Goal: Understand process/instructions: Learn about a topic

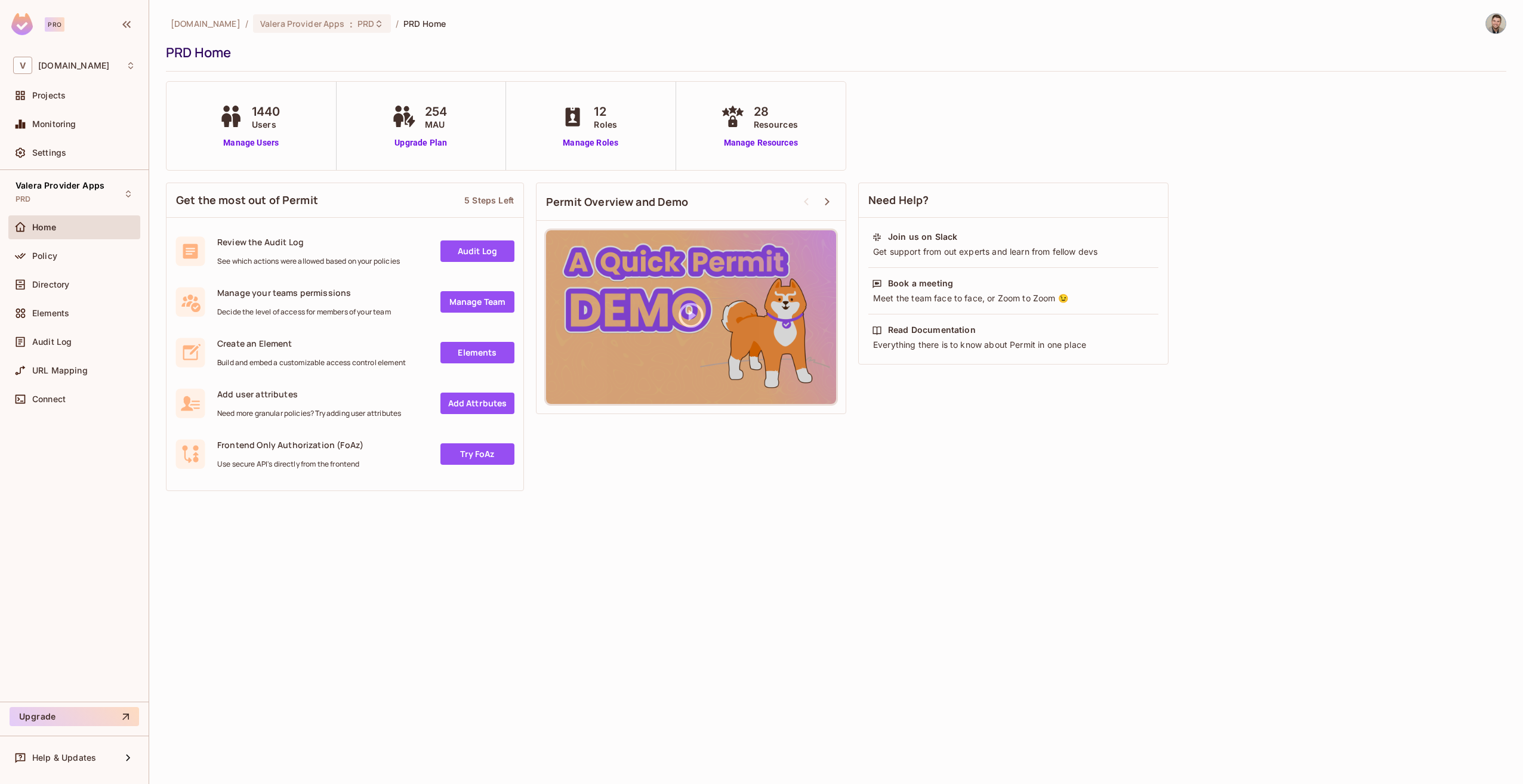
click at [84, 254] on div "Policy" at bounding box center [84, 256] width 103 height 10
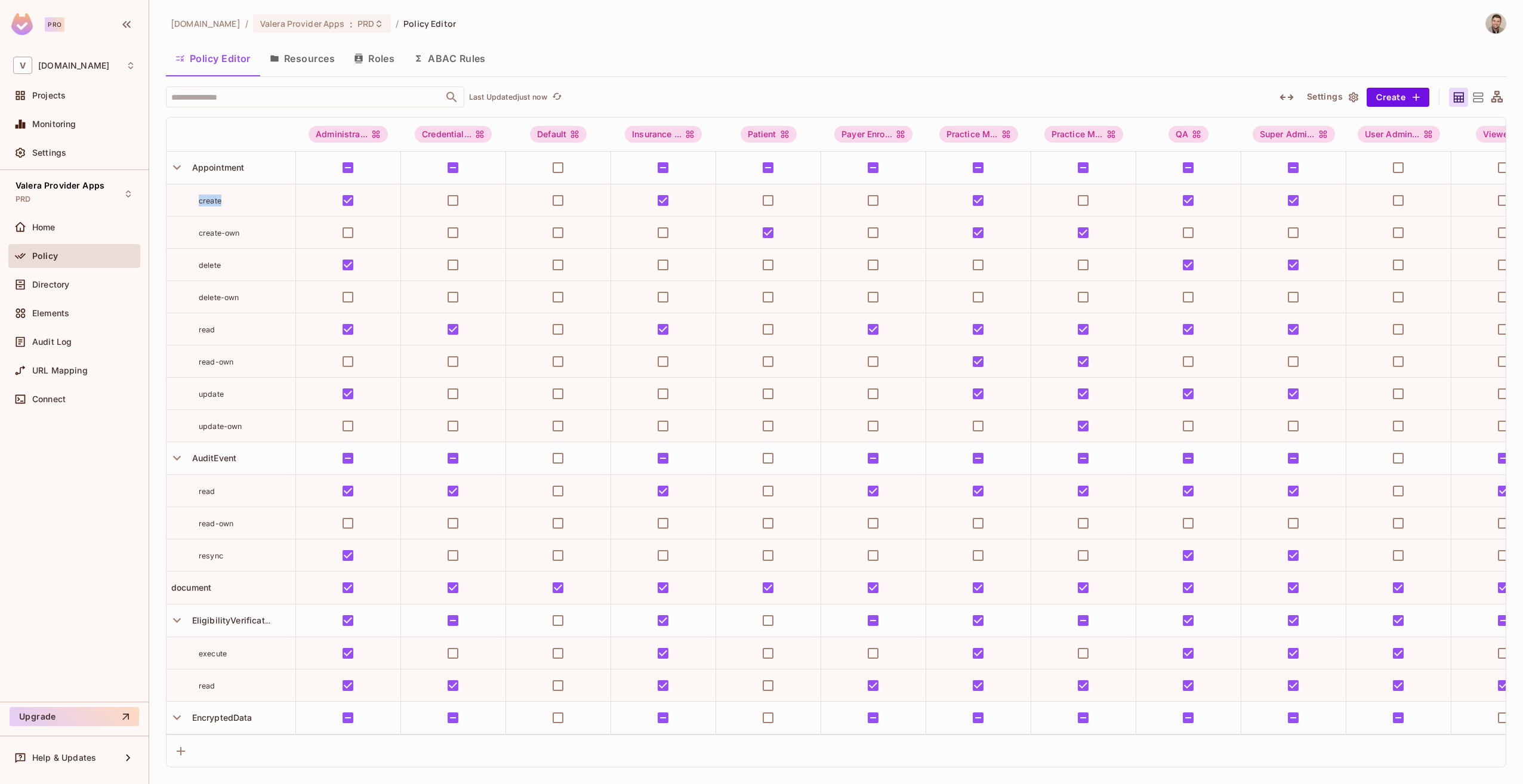
drag, startPoint x: 223, startPoint y: 203, endPoint x: 227, endPoint y: 209, distance: 7.2
click at [227, 209] on td "create" at bounding box center [231, 201] width 129 height 33
drag, startPoint x: 227, startPoint y: 209, endPoint x: 206, endPoint y: 235, distance: 33.4
click at [213, 235] on span "create-own" at bounding box center [219, 233] width 41 height 9
drag, startPoint x: 198, startPoint y: 235, endPoint x: 246, endPoint y: 232, distance: 48.1
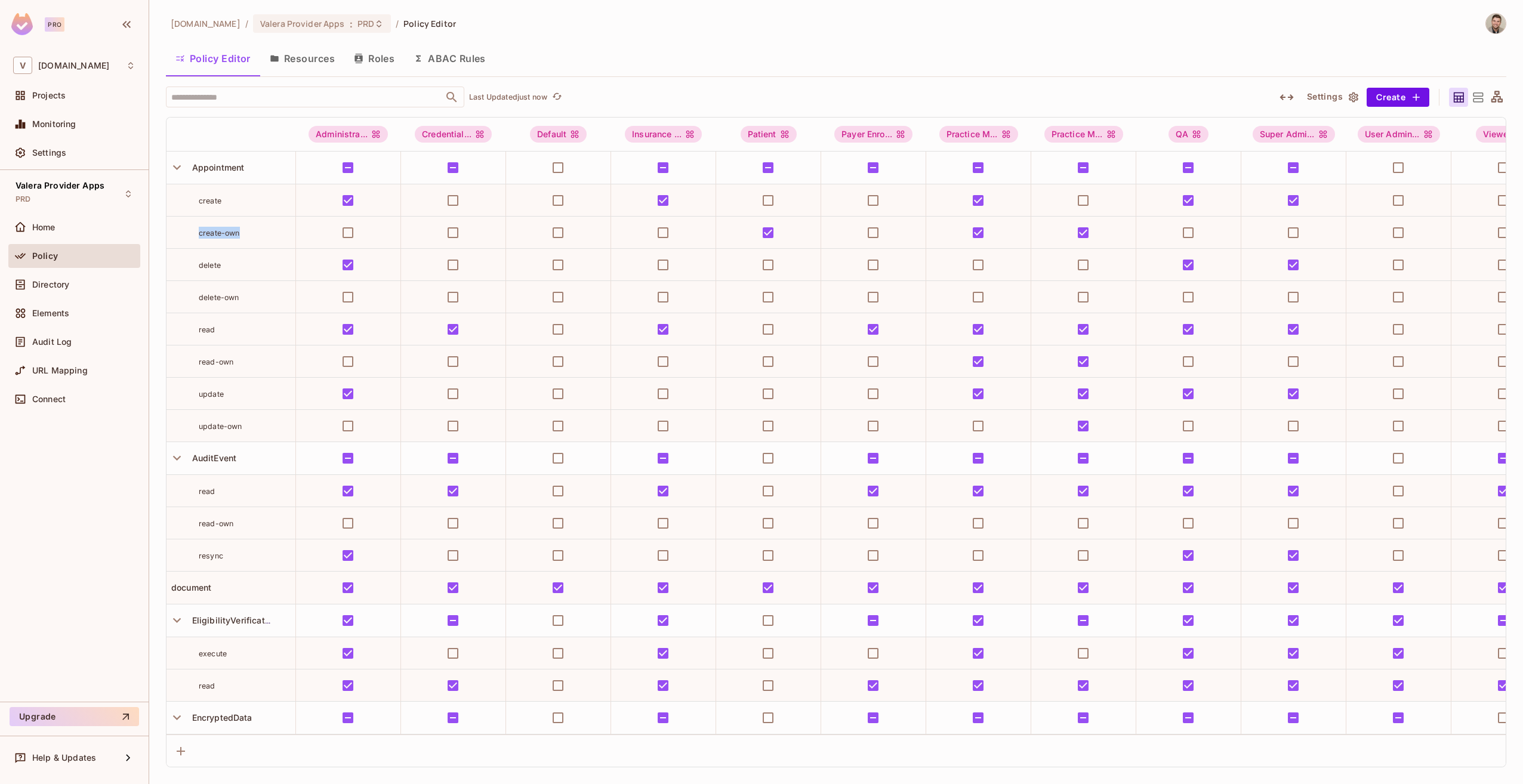
click at [246, 232] on div "create-own" at bounding box center [231, 233] width 129 height 11
drag, startPoint x: 246, startPoint y: 232, endPoint x: 229, endPoint y: 232, distance: 17.0
click at [229, 232] on span "create-own" at bounding box center [219, 233] width 41 height 9
drag, startPoint x: 221, startPoint y: 231, endPoint x: 243, endPoint y: 231, distance: 22.0
click at [243, 231] on div "create-own" at bounding box center [247, 233] width 97 height 11
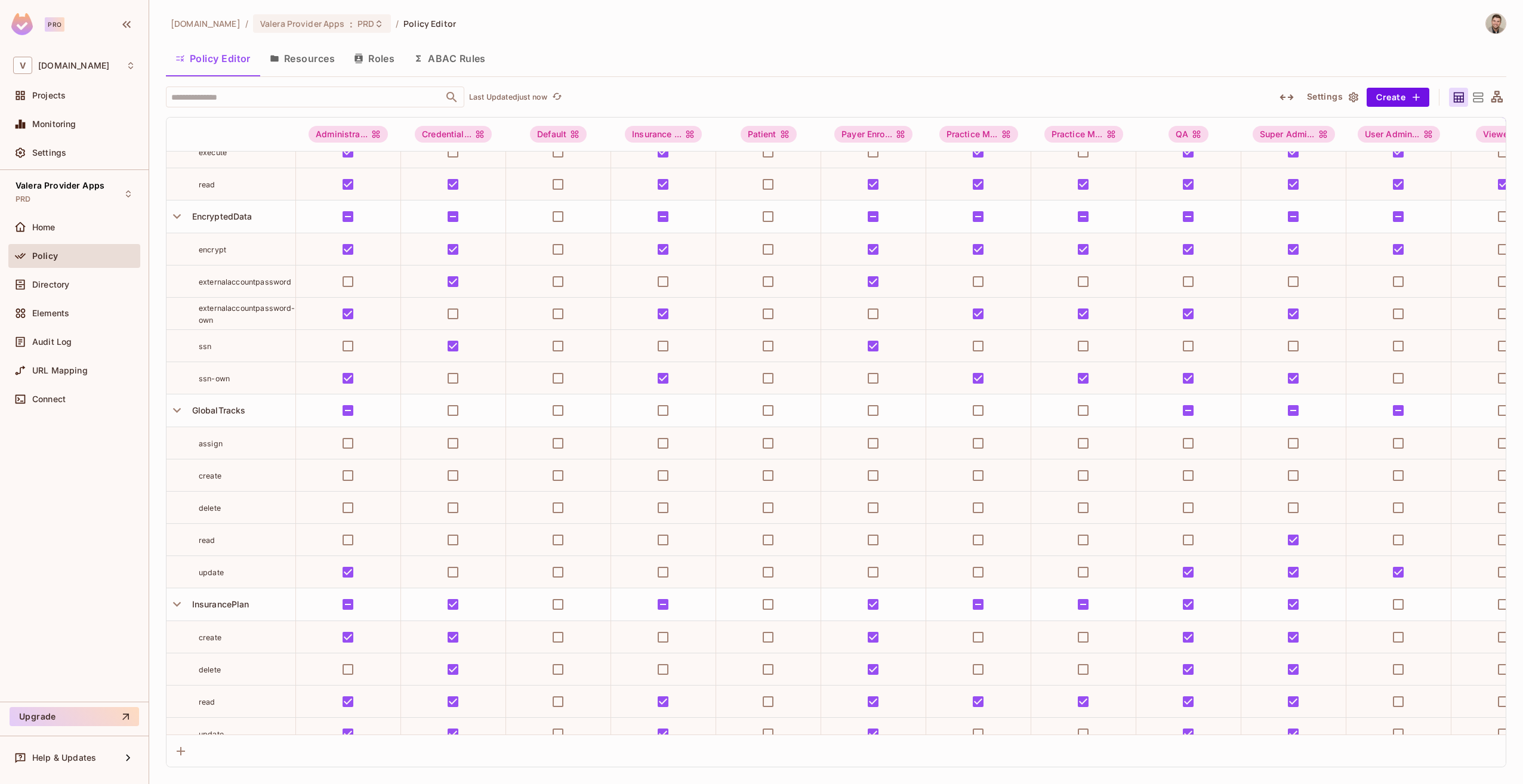
scroll to position [537, 0]
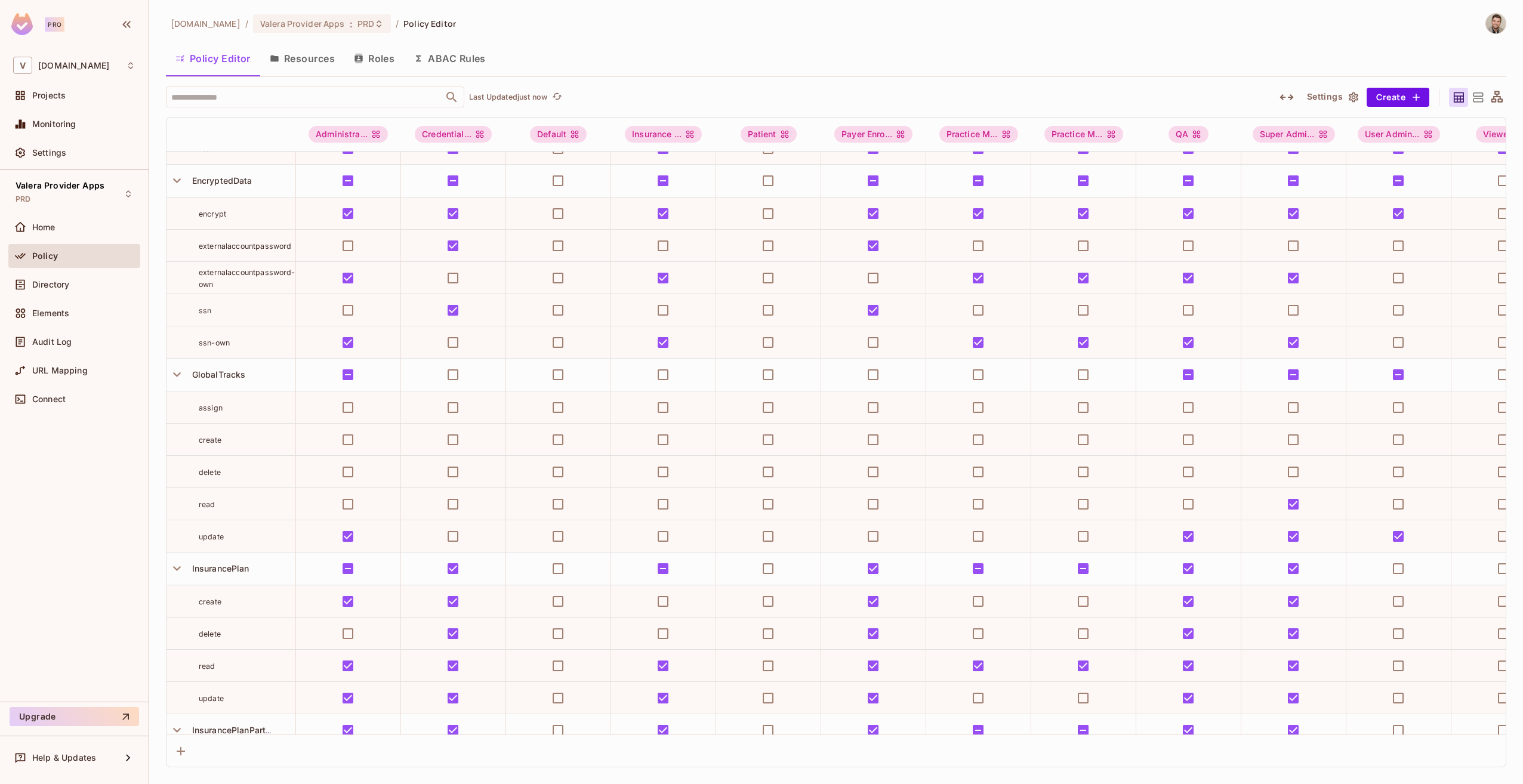
click at [837, 39] on div "[DOMAIN_NAME] / [PERSON_NAME] Apps : PRD / Policy Editor Policy Editor Resource…" at bounding box center [836, 391] width 1341 height 754
